Goal: Check status: Check status

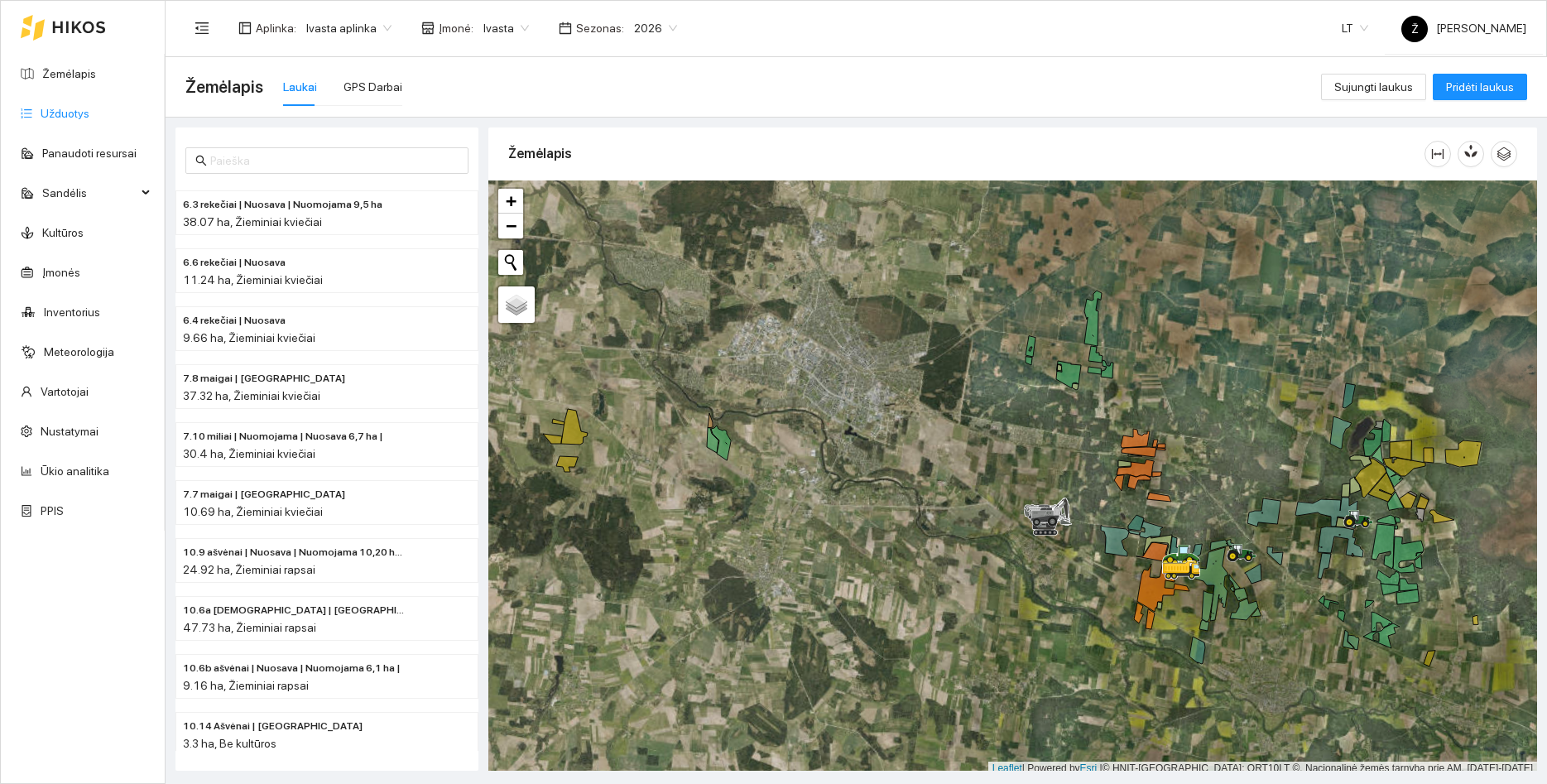
click at [89, 119] on link "Užduotys" at bounding box center [65, 113] width 49 height 13
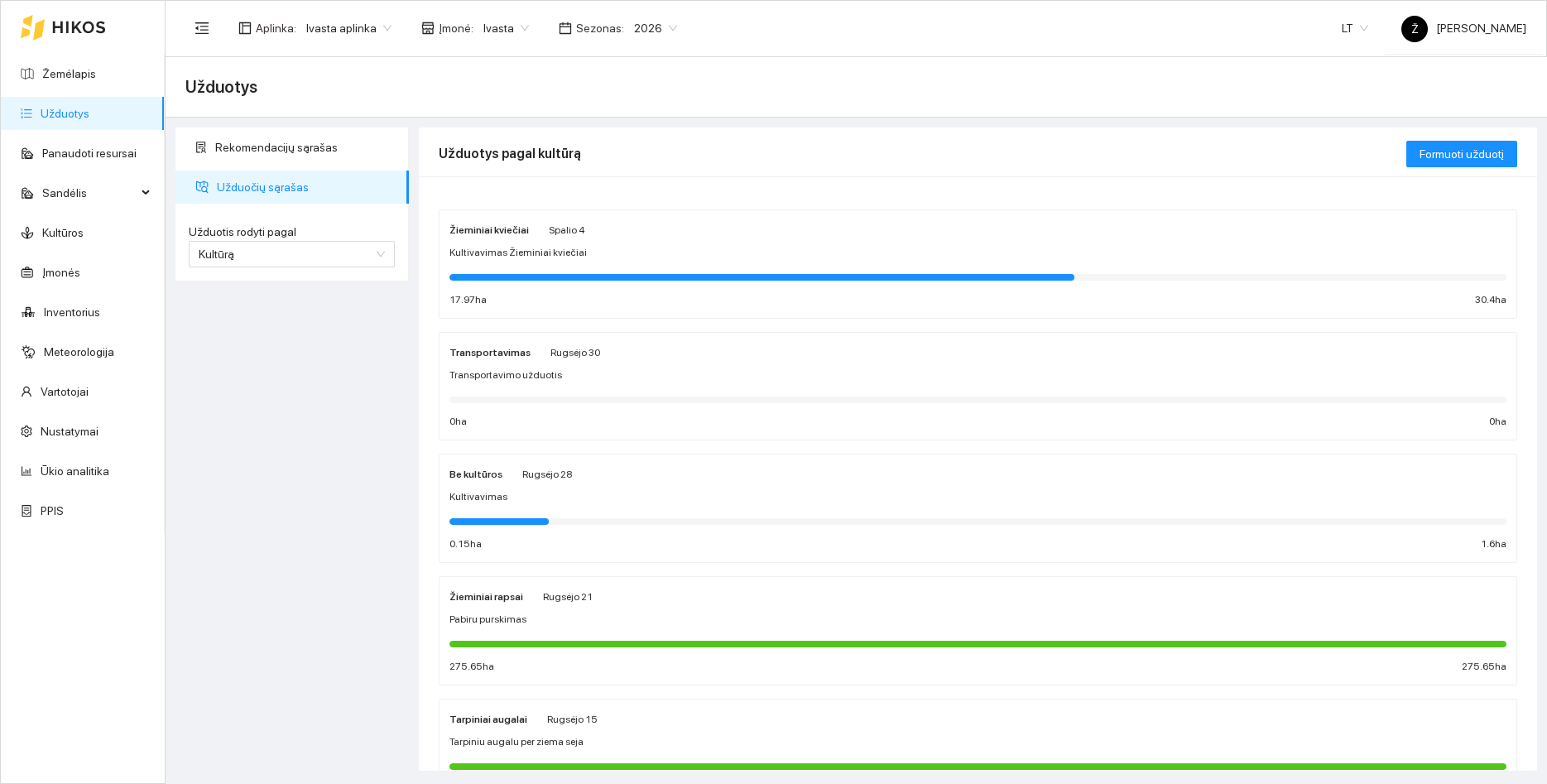
click at [663, 262] on div "Žieminiai kviečiai Spalio 4 Kultivavimas Žieminiai kviečiai 17.97 ha 30.4 ha" at bounding box center [978, 264] width 1057 height 88
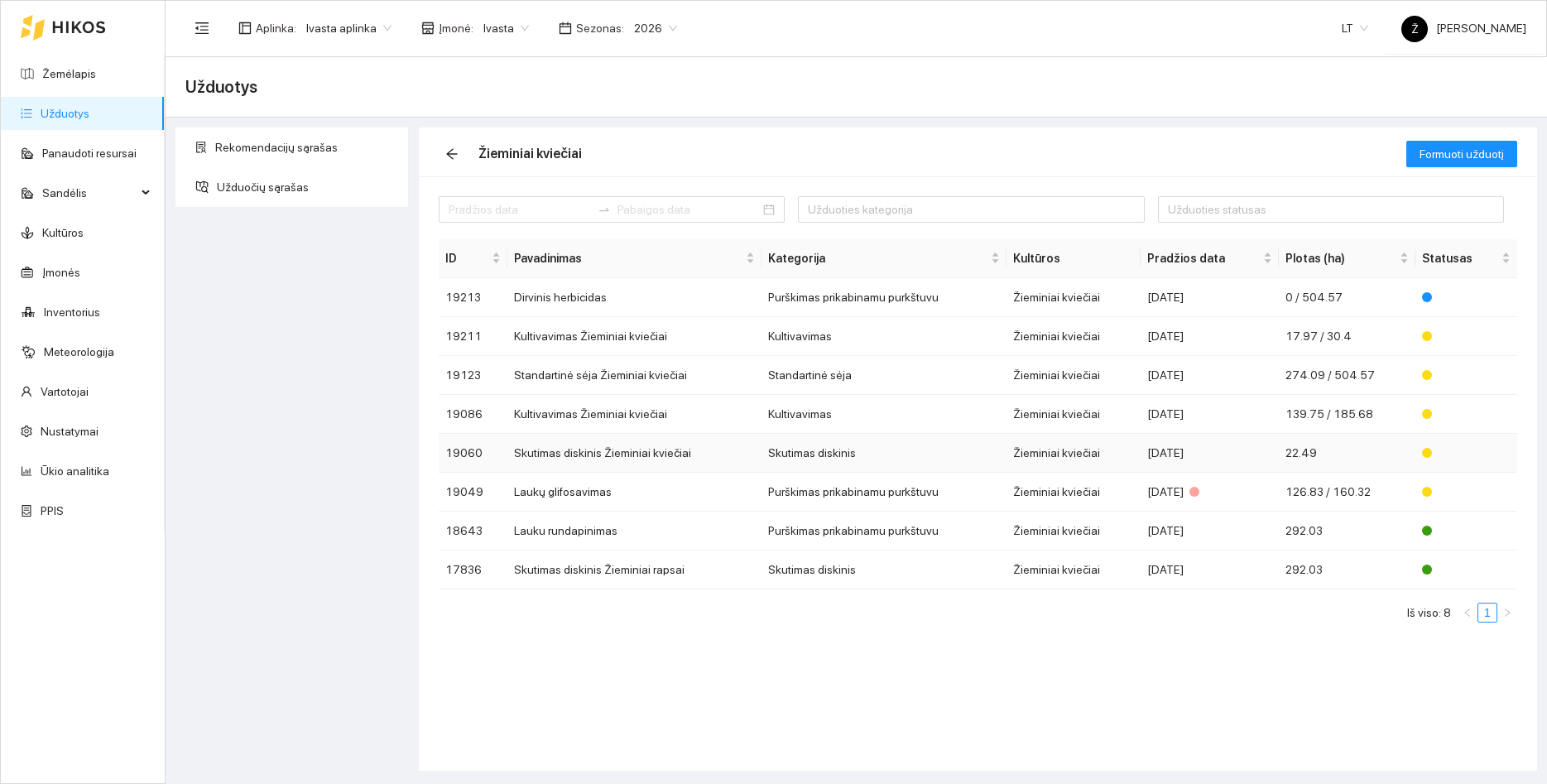
click at [560, 456] on td "Skutimas diskinis Žieminiai kviečiai" at bounding box center [634, 453] width 254 height 39
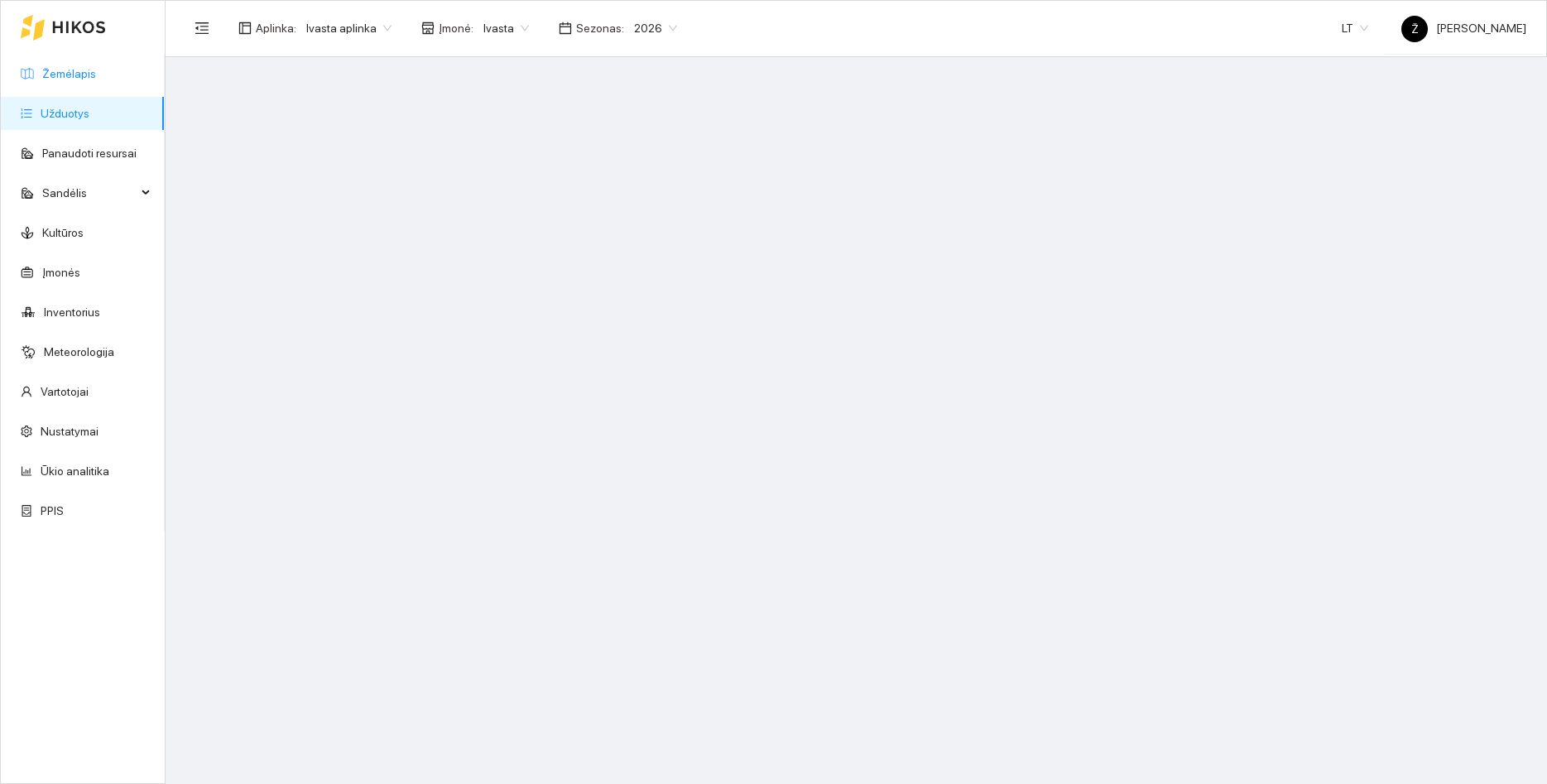
click at [85, 80] on link "Žemėlapis" at bounding box center [69, 74] width 54 height 13
